Goal: Communication & Community: Share content

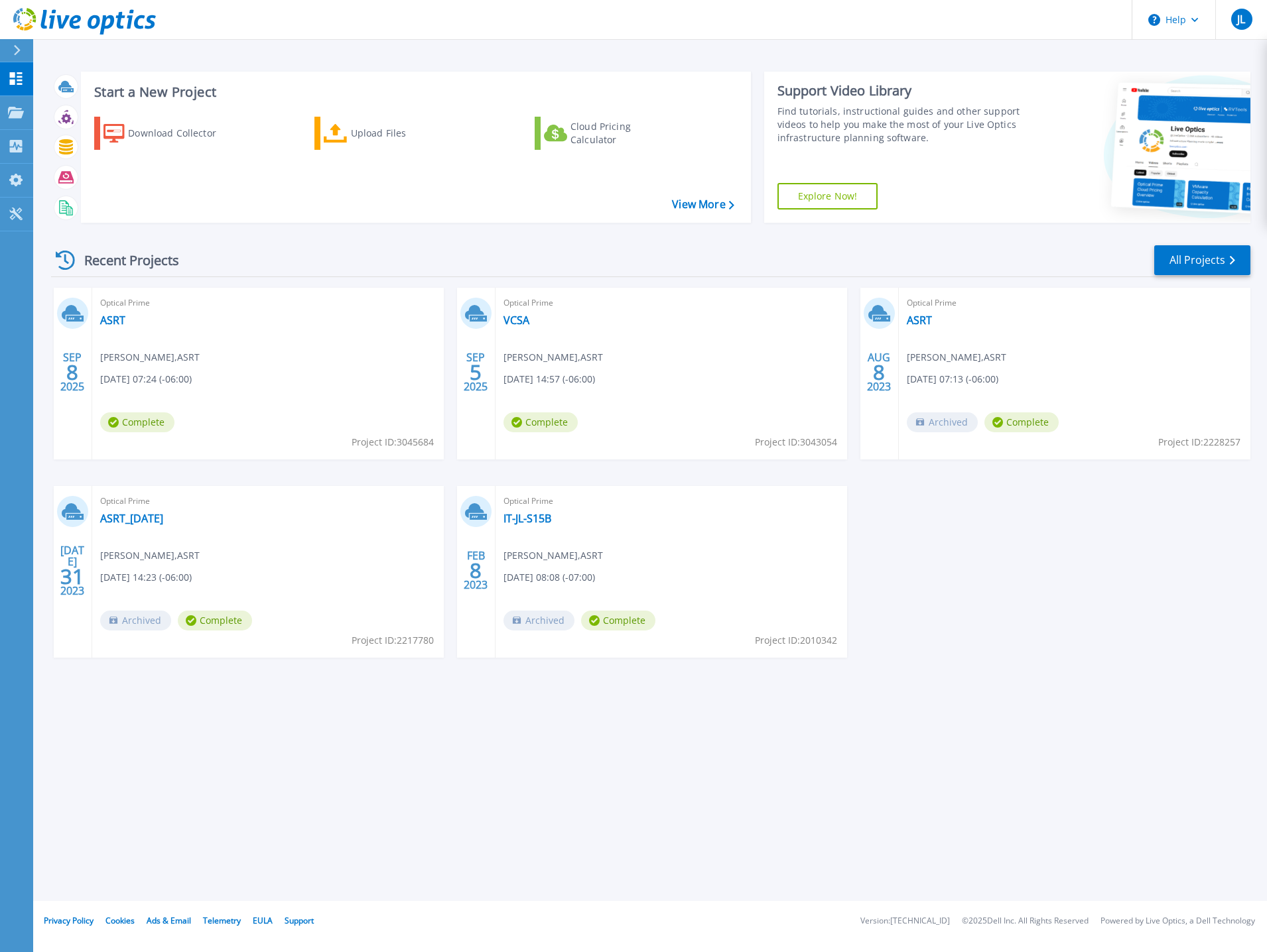
click at [293, 354] on div "Optical Prime ASRT [PERSON_NAME] , ASRT [DATE] 07:24 (-06:00) Complete Project …" at bounding box center [268, 374] width 352 height 172
click at [146, 417] on span "Complete" at bounding box center [137, 422] width 74 height 20
click at [108, 318] on link "ASRT" at bounding box center [112, 320] width 25 height 13
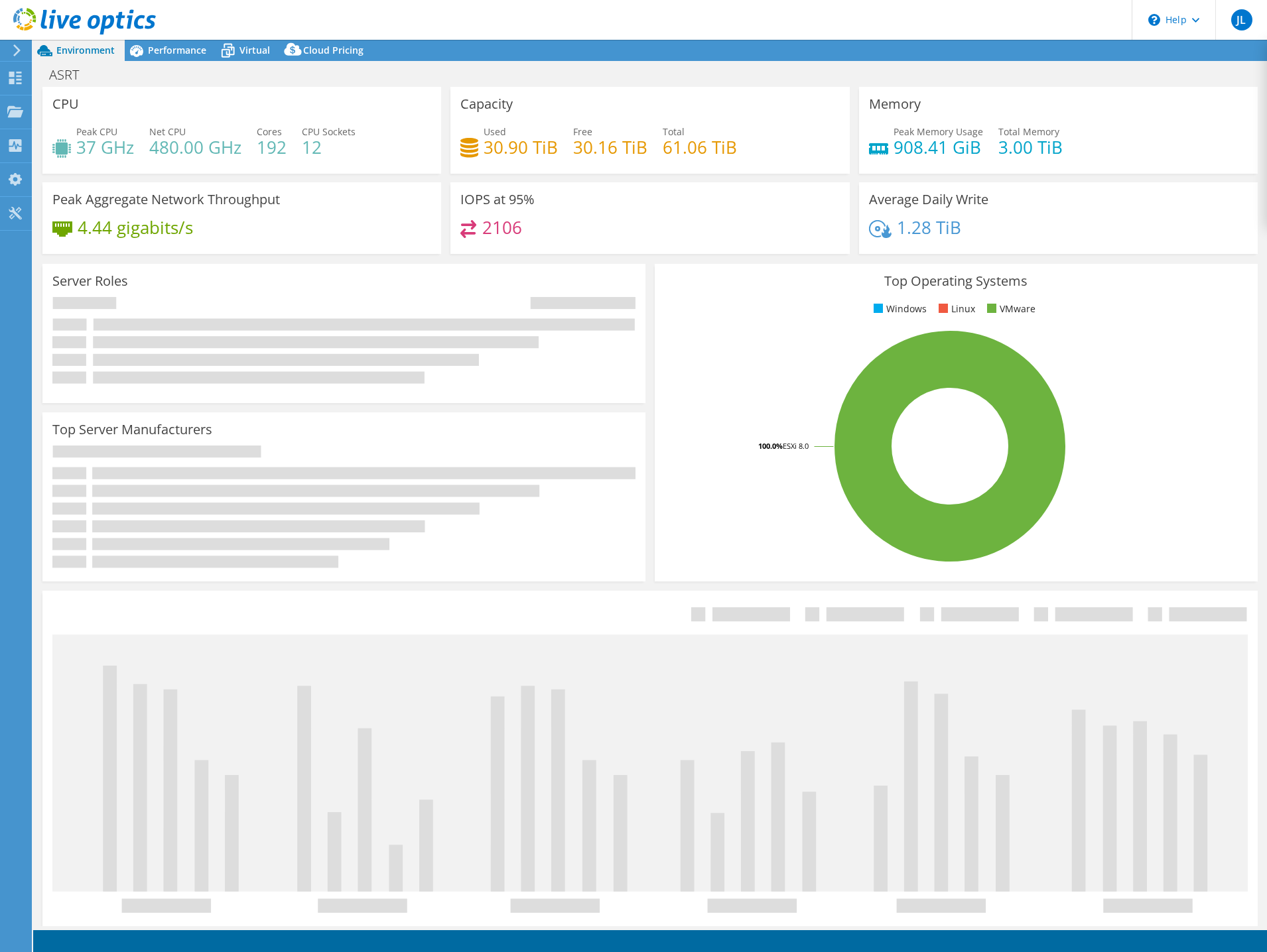
select select "USD"
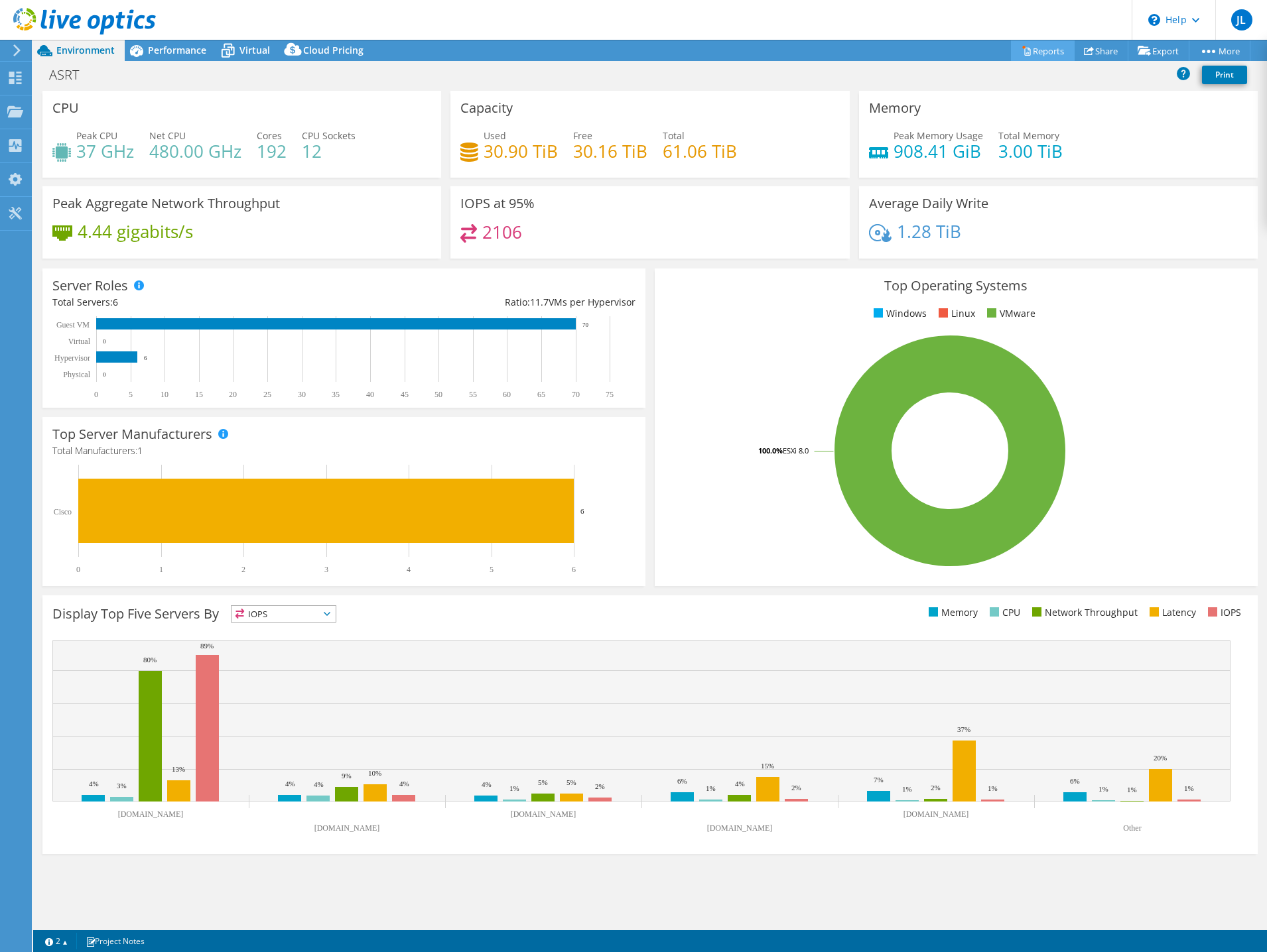
click at [1027, 49] on link "Reports" at bounding box center [1042, 51] width 64 height 21
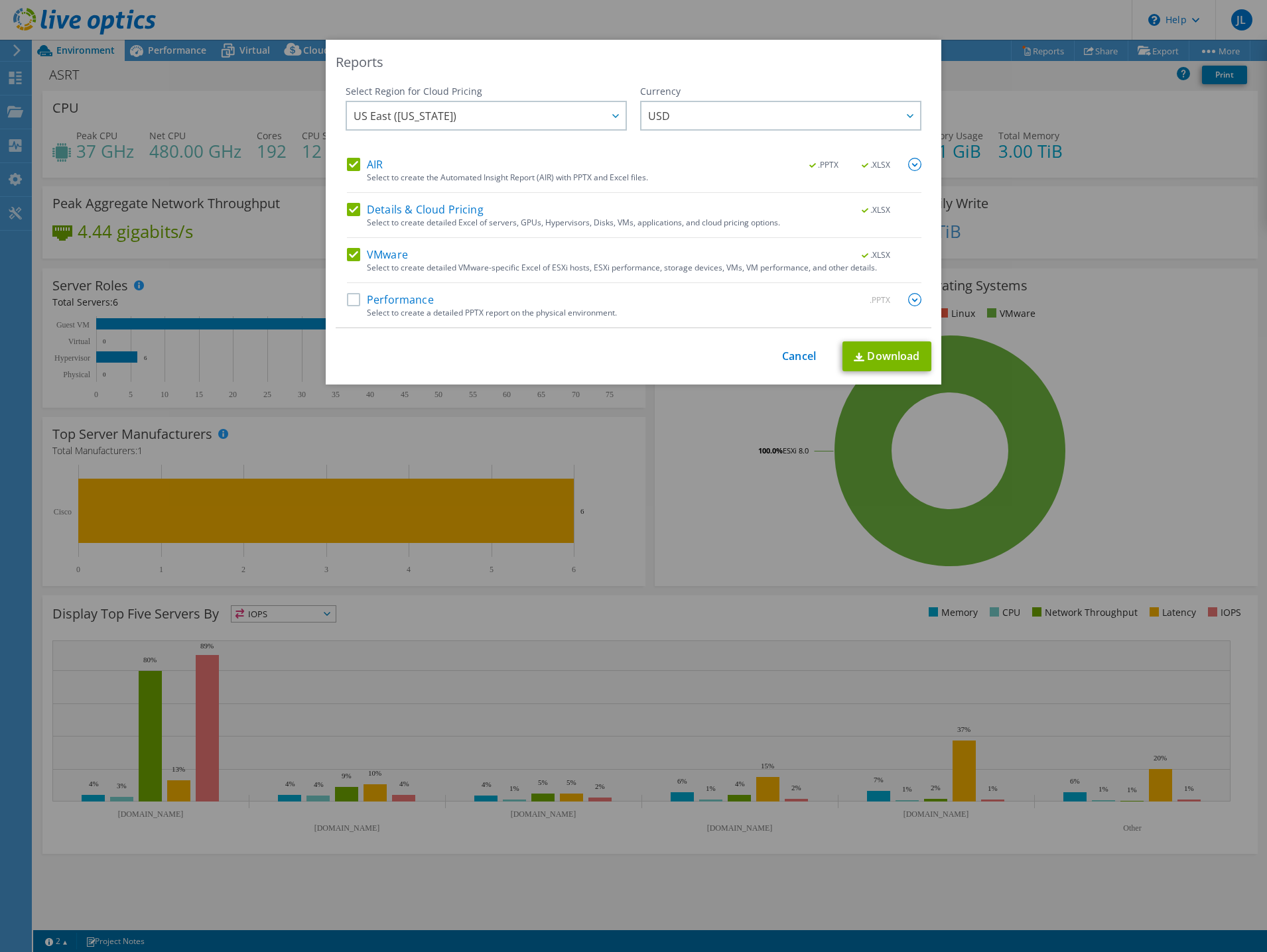
click at [817, 361] on div "This process may take a while, please wait... Cancel Download" at bounding box center [633, 356] width 596 height 30
click at [772, 357] on div "This process may take a while, please wait... Cancel Download" at bounding box center [633, 356] width 596 height 30
click at [788, 355] on link "Cancel" at bounding box center [799, 356] width 34 height 12
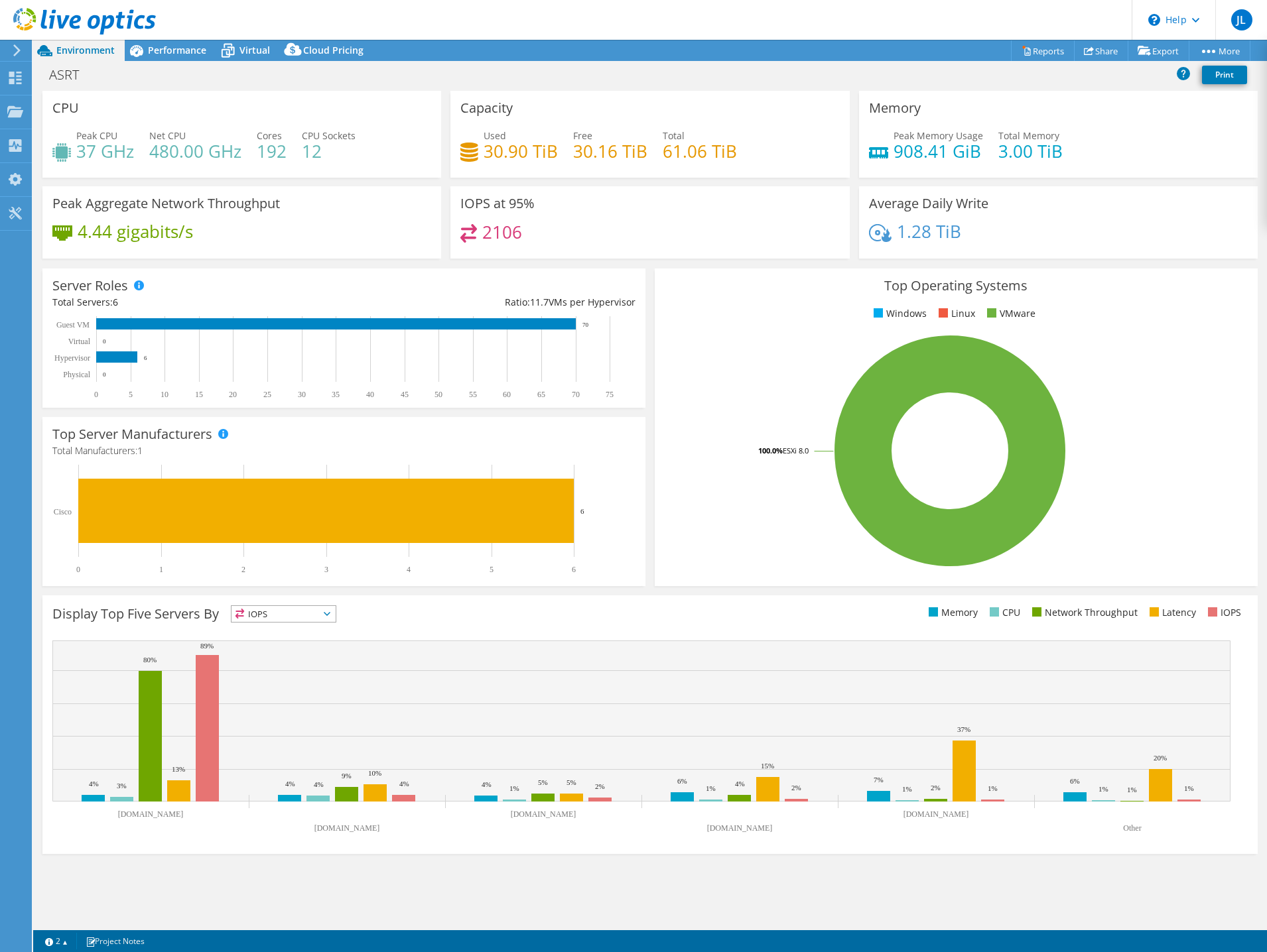
click at [10, 48] on div at bounding box center [15, 50] width 15 height 12
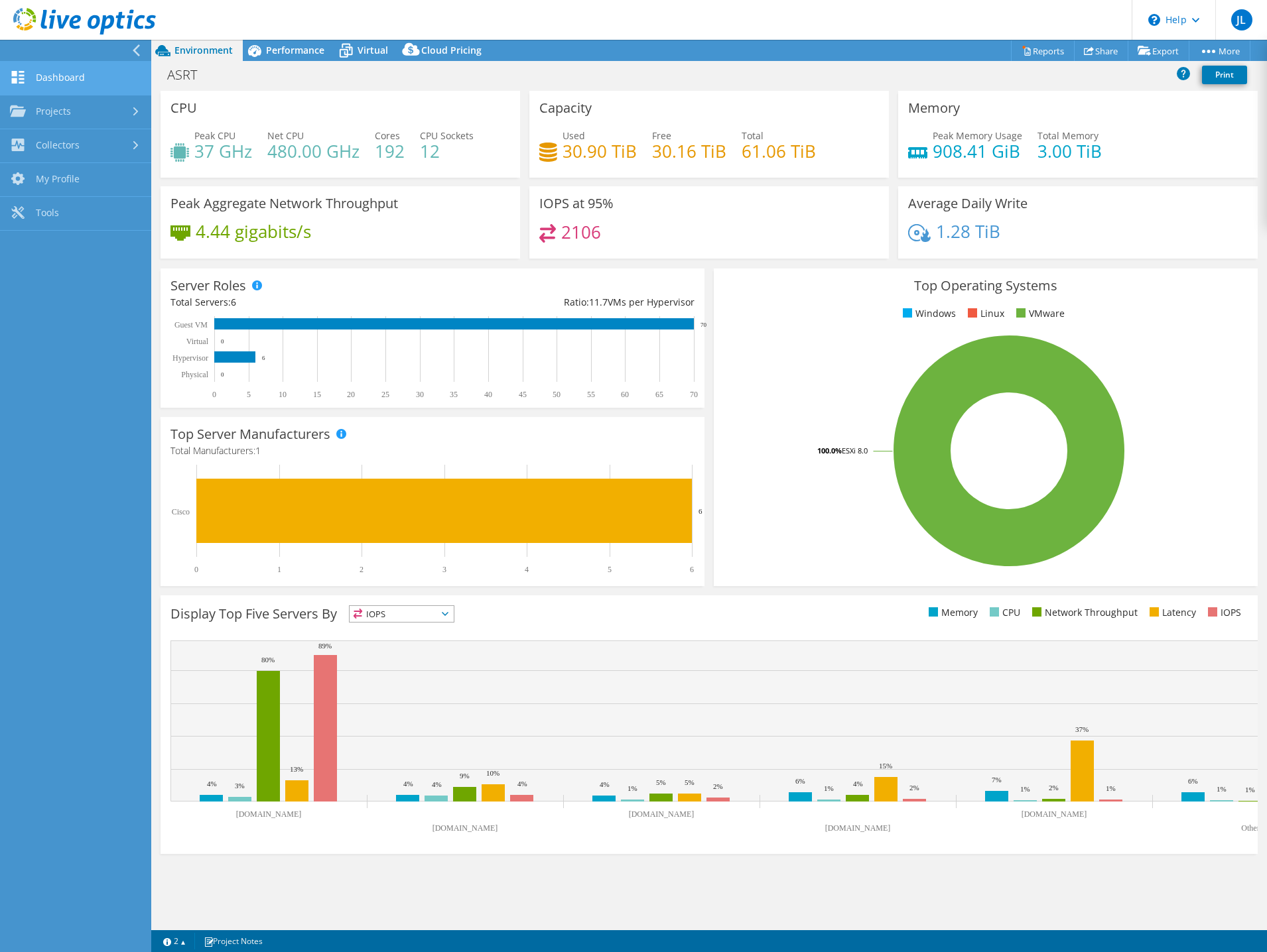
click at [42, 85] on link "Dashboard" at bounding box center [76, 78] width 151 height 34
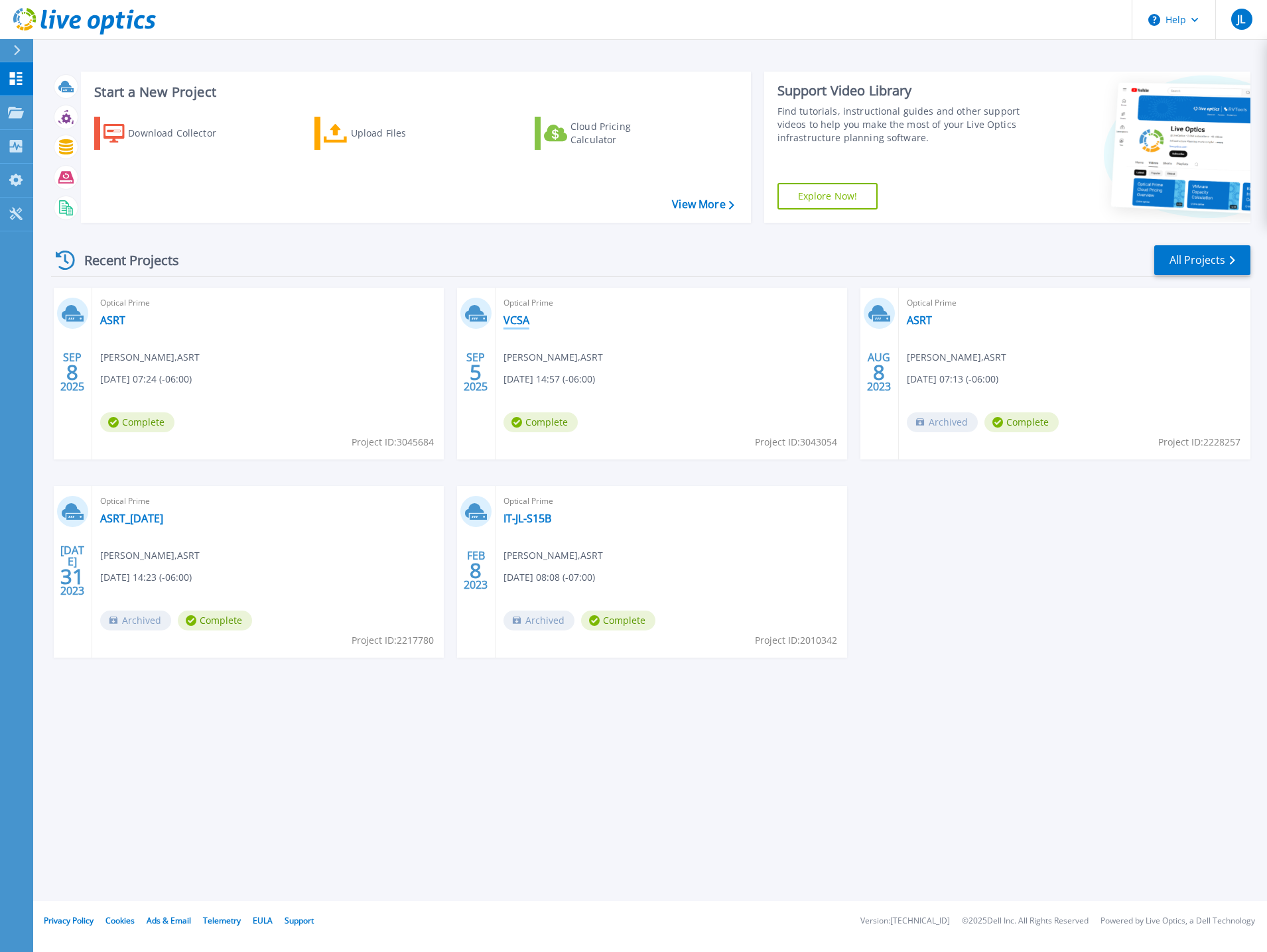
click at [515, 321] on link "VCSA" at bounding box center [516, 320] width 26 height 13
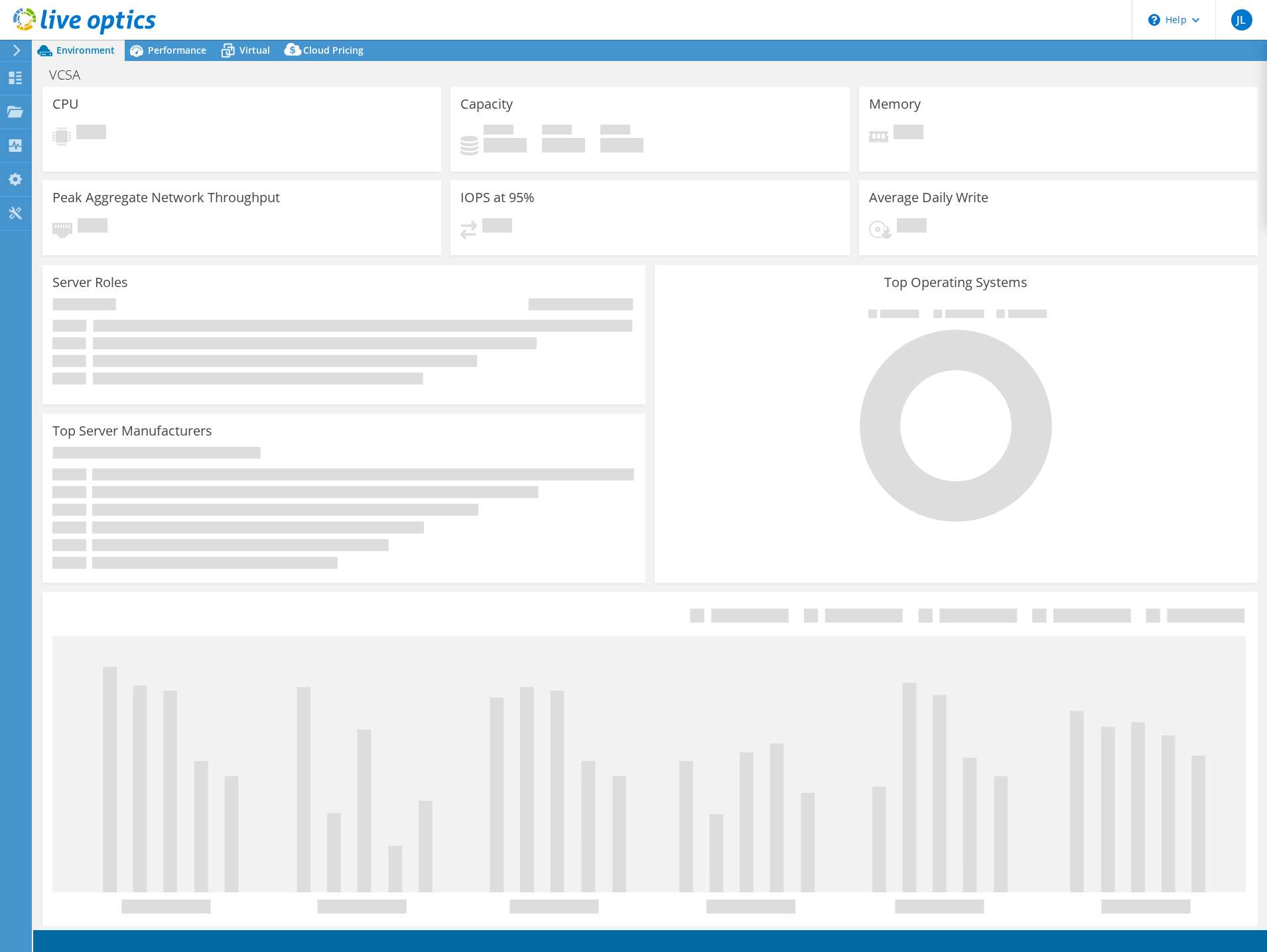
select select "USD"
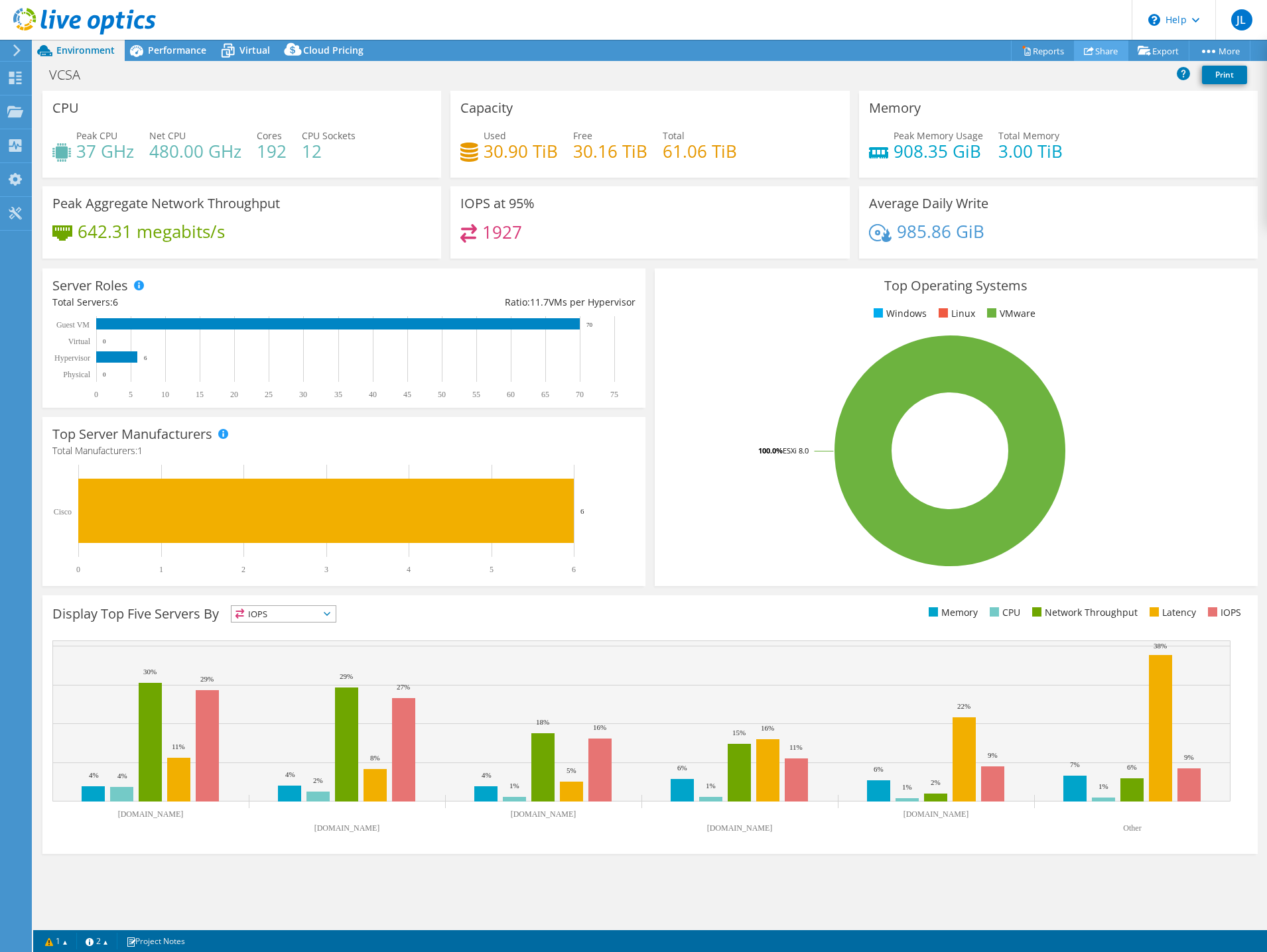
click at [1099, 49] on link "Share" at bounding box center [1101, 51] width 54 height 21
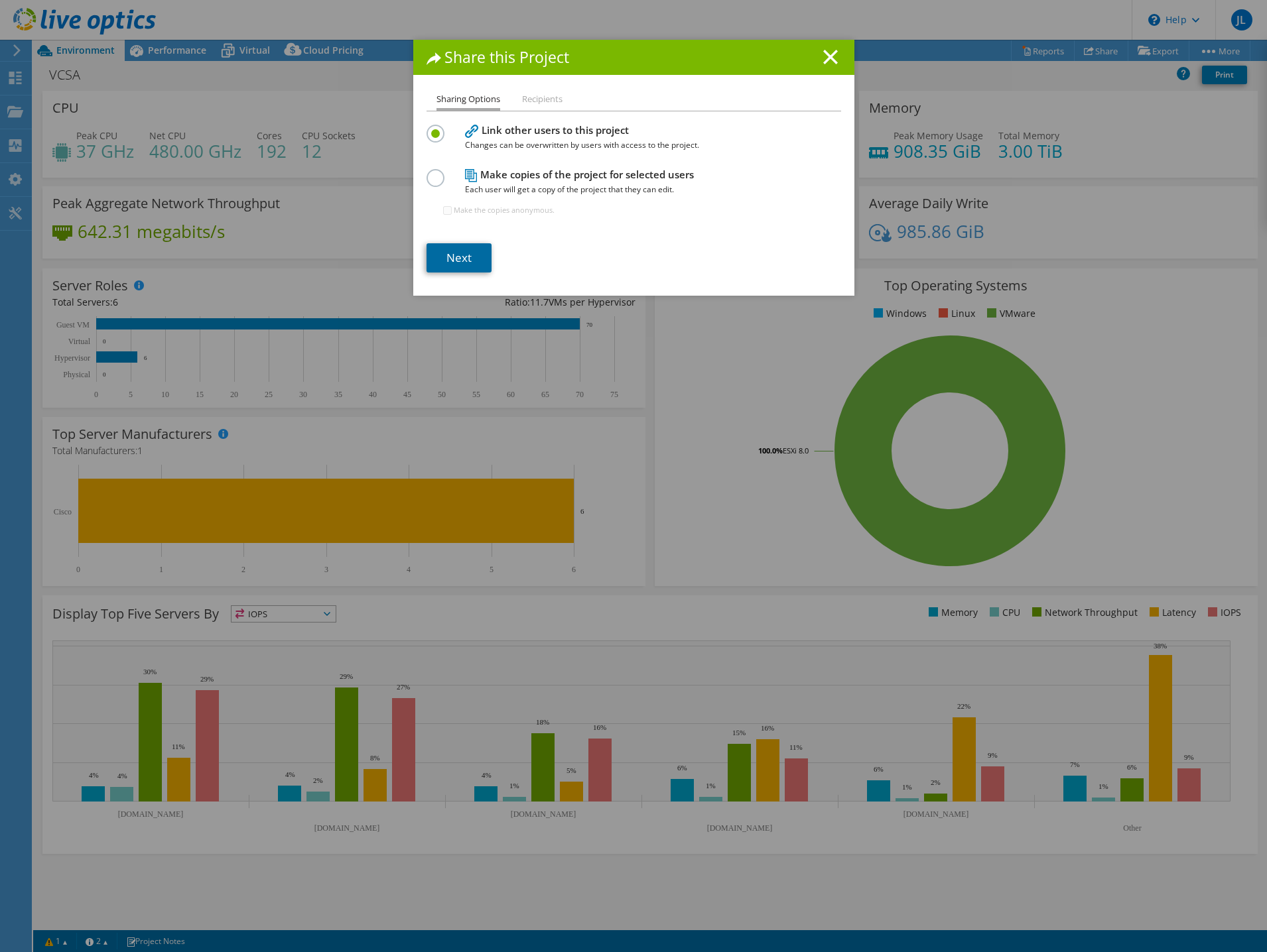
click at [460, 260] on link "Next" at bounding box center [459, 258] width 65 height 29
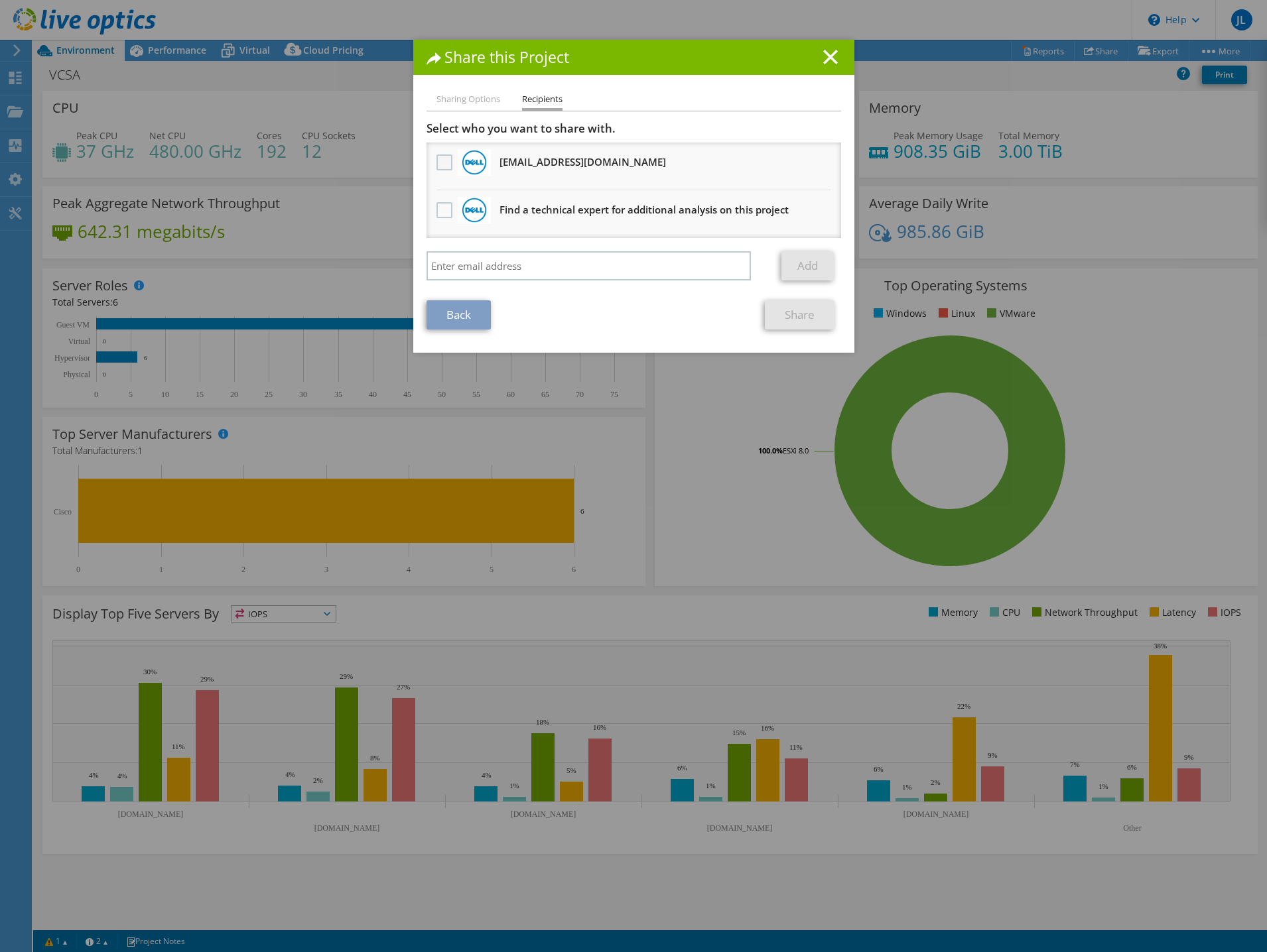
click at [436, 160] on label at bounding box center [446, 162] width 19 height 16
click at [0, 0] on input "checkbox" at bounding box center [0, 0] width 0 height 0
click at [783, 313] on link "Share" at bounding box center [800, 315] width 69 height 29
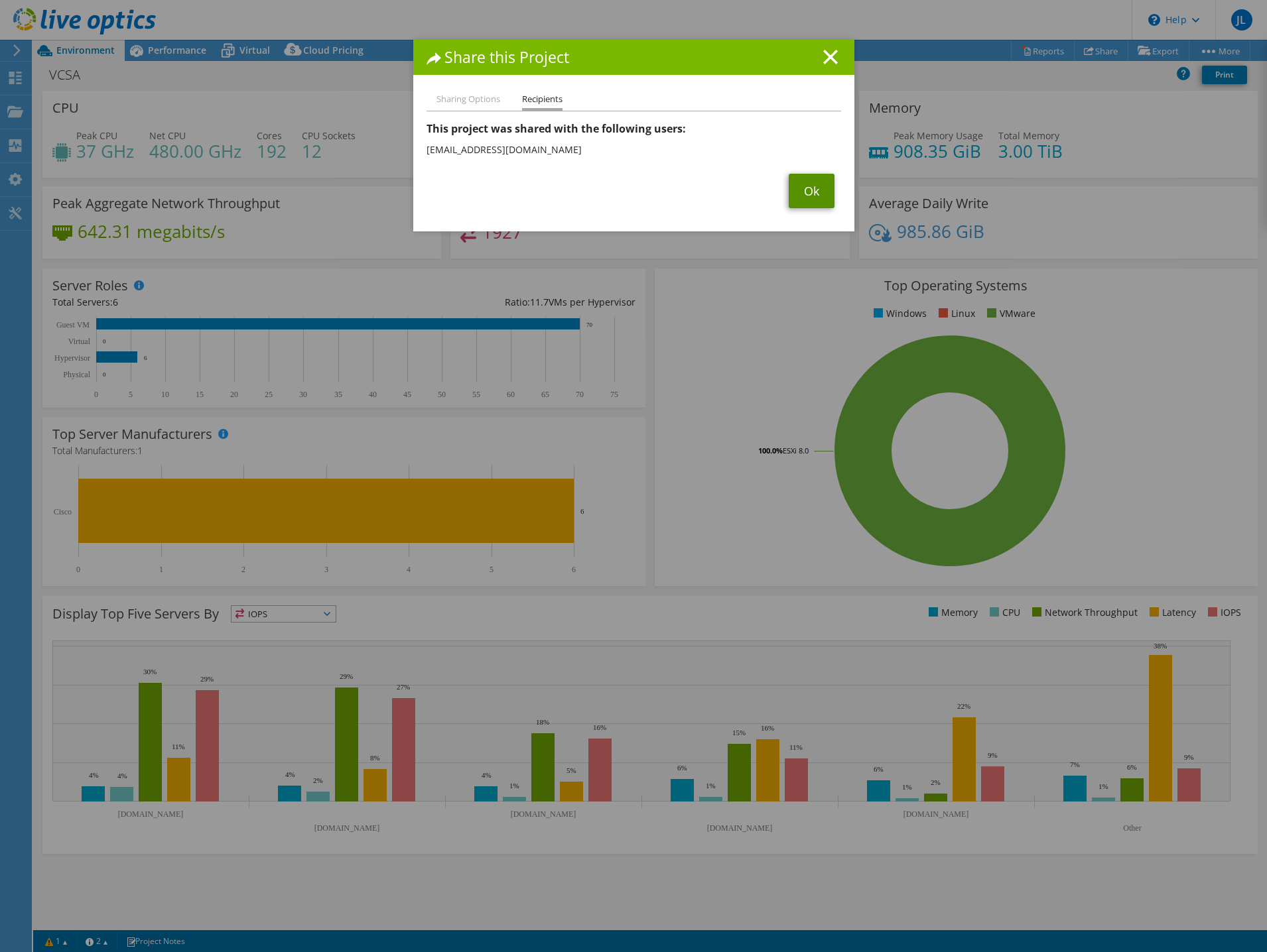
click at [824, 195] on link "Ok" at bounding box center [811, 191] width 46 height 35
